Goal: Task Accomplishment & Management: Use online tool/utility

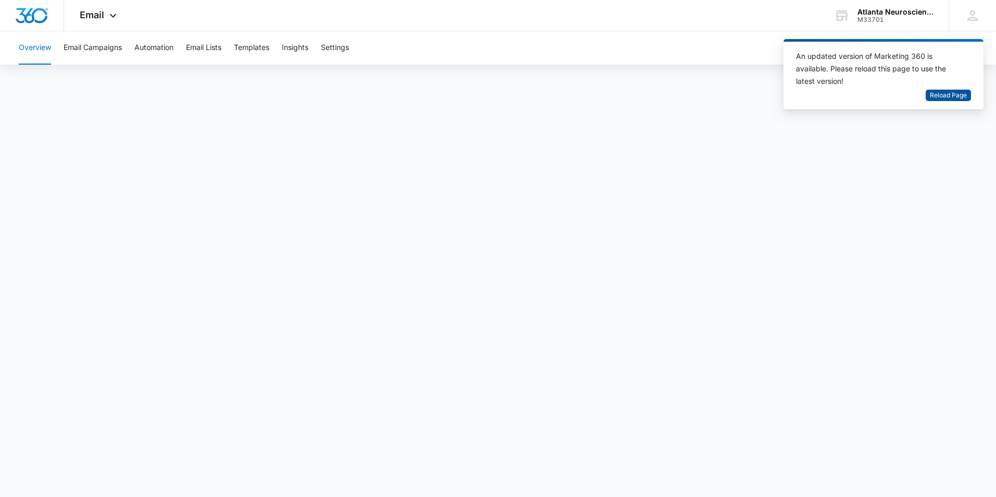
click at [940, 94] on span "Reload Page" at bounding box center [948, 96] width 37 height 10
